Goal: Navigation & Orientation: Find specific page/section

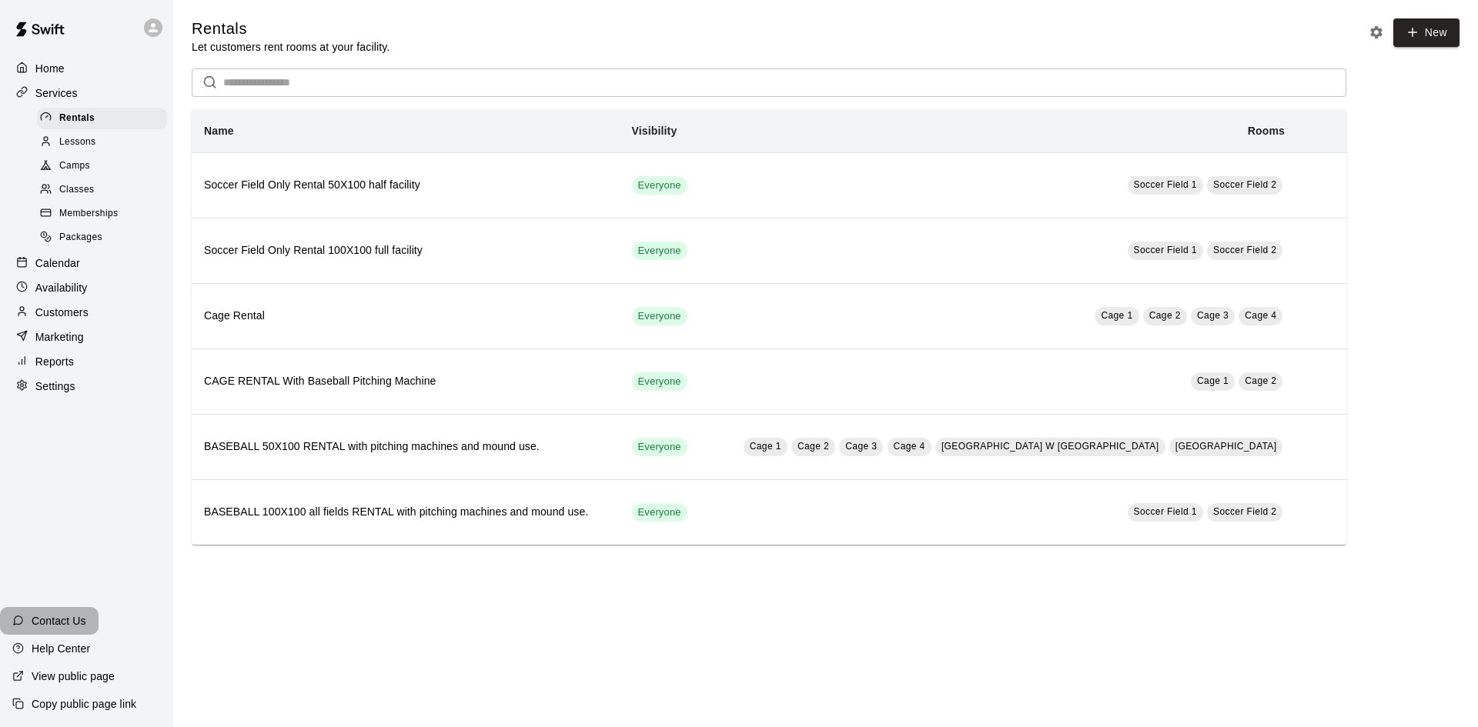
click at [42, 621] on p "Contact Us" at bounding box center [59, 621] width 55 height 15
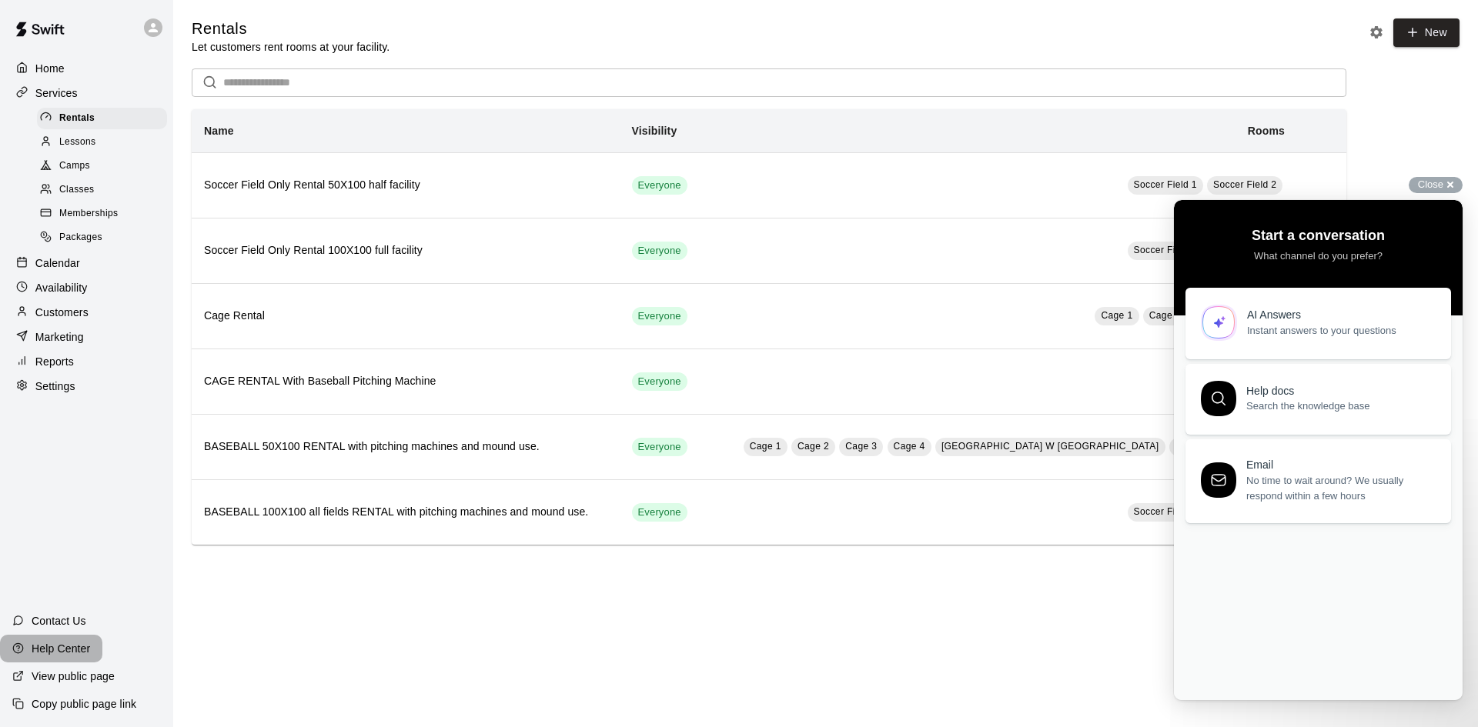
click at [61, 642] on p "Help Center" at bounding box center [61, 648] width 59 height 15
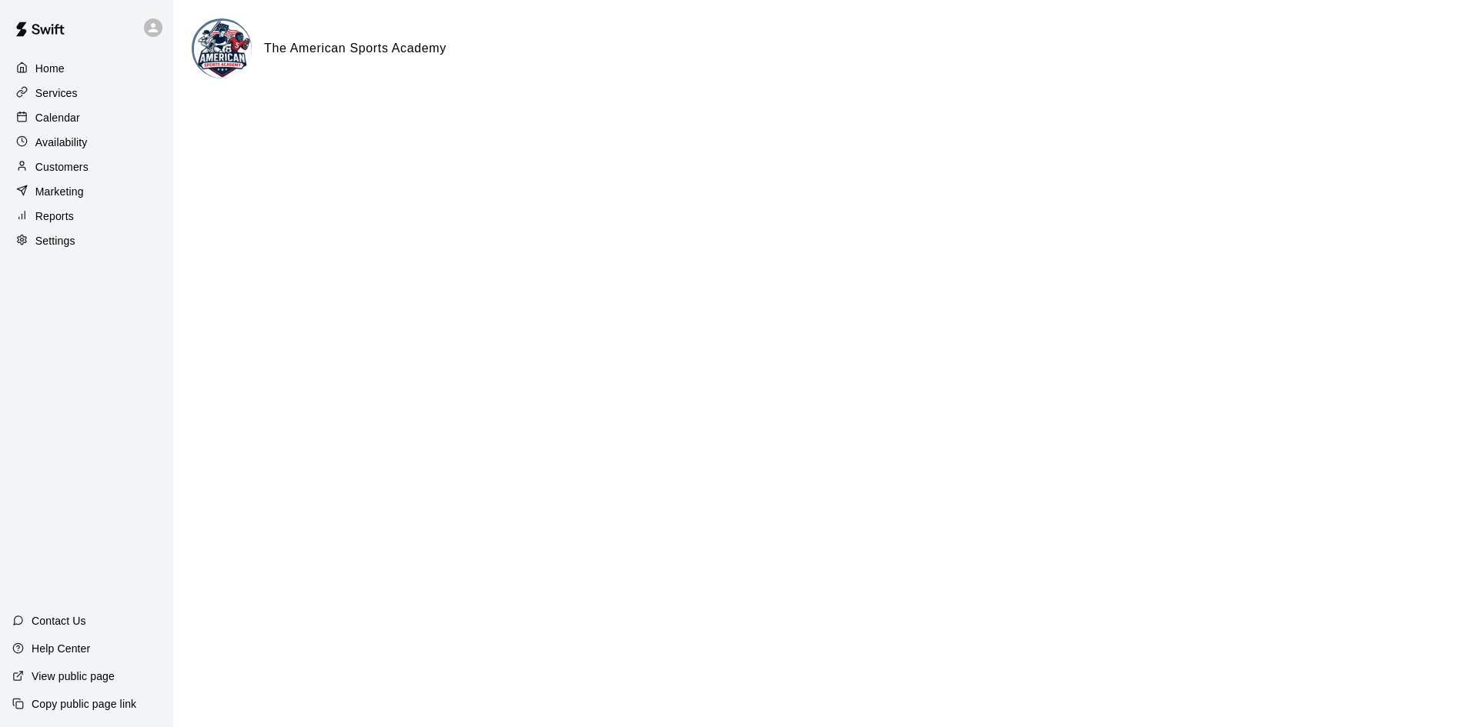
click at [51, 616] on p "Contact Us" at bounding box center [59, 621] width 55 height 15
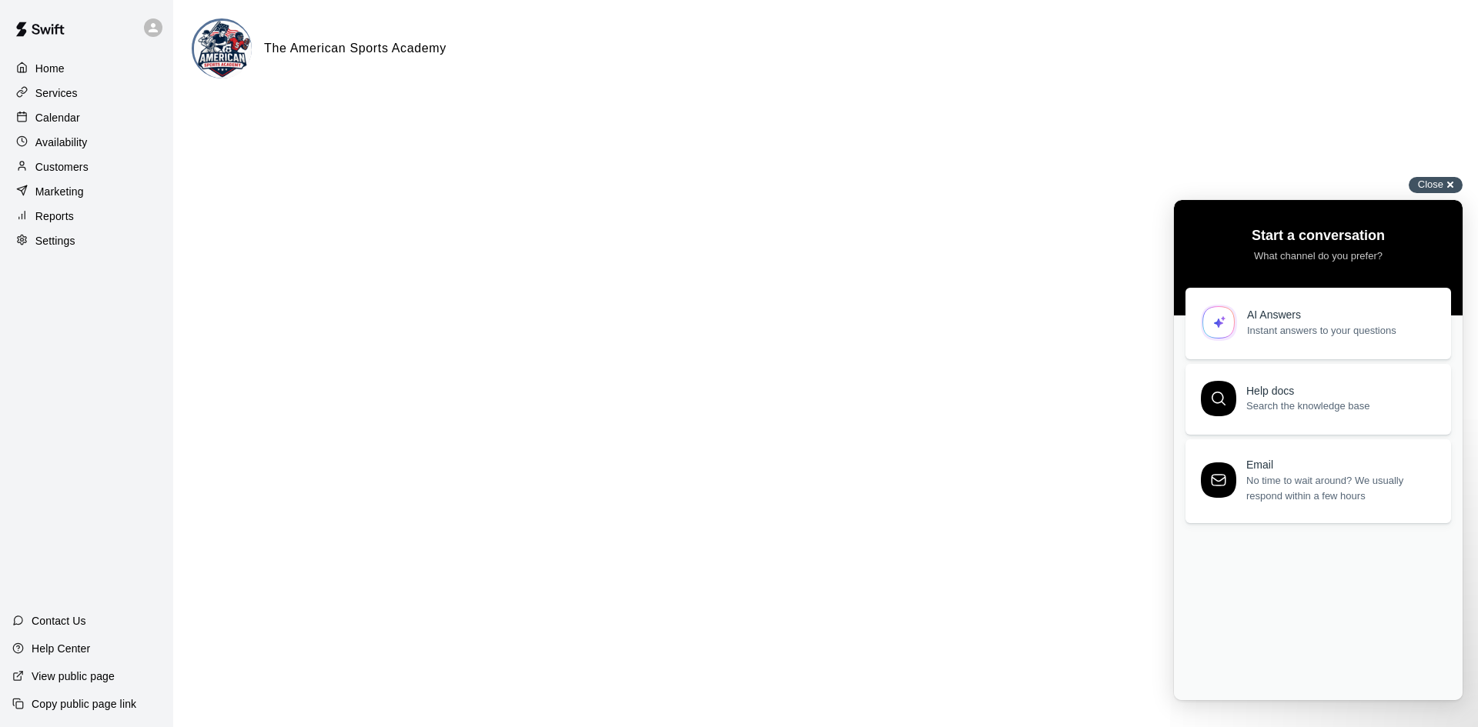
click at [1444, 186] on div "Close cross-small" at bounding box center [1436, 185] width 54 height 16
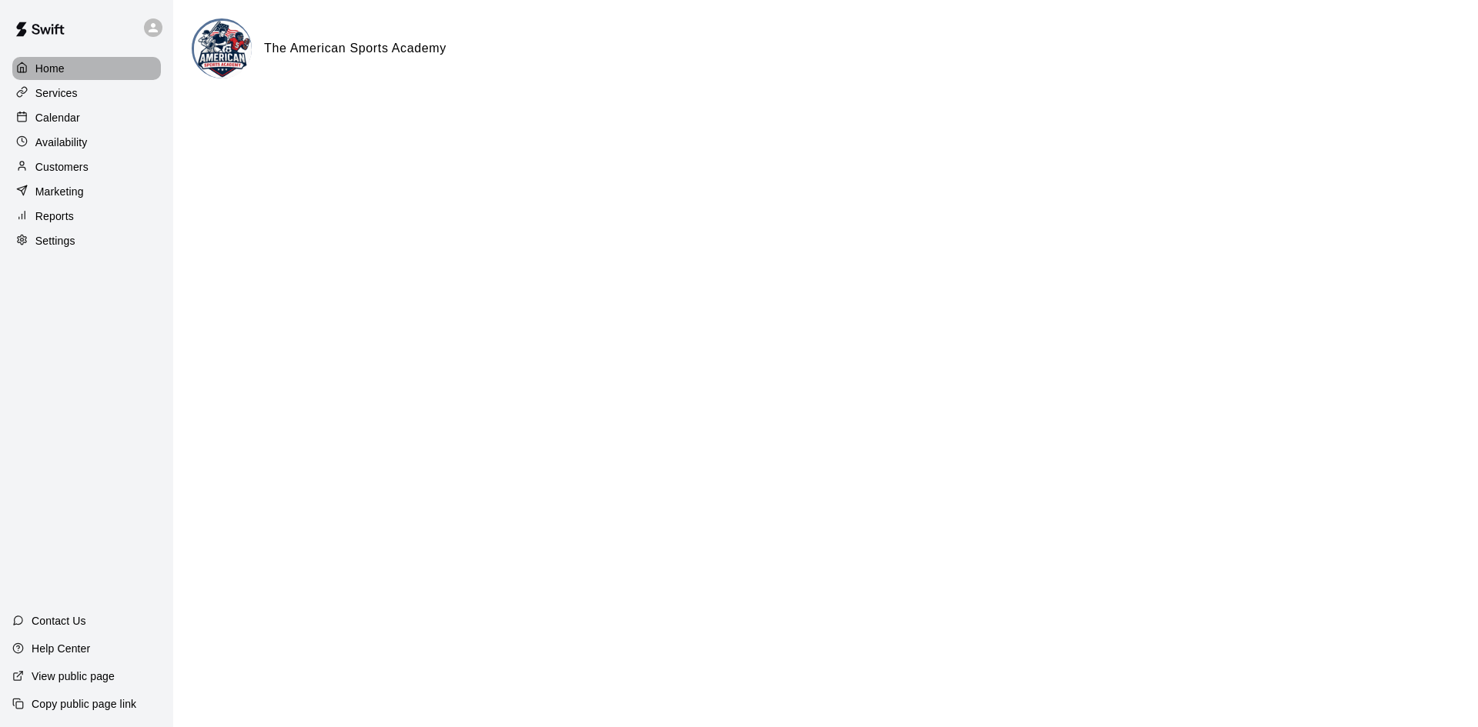
click at [36, 62] on p "Home" at bounding box center [49, 68] width 29 height 15
drag, startPoint x: 55, startPoint y: 67, endPoint x: 62, endPoint y: 59, distance: 11.4
click at [56, 65] on p "Home" at bounding box center [50, 68] width 31 height 15
click at [232, 43] on img at bounding box center [223, 50] width 58 height 58
click at [288, 50] on h6 "The American Sports Academy" at bounding box center [355, 48] width 182 height 20
